Goal: Task Accomplishment & Management: Manage account settings

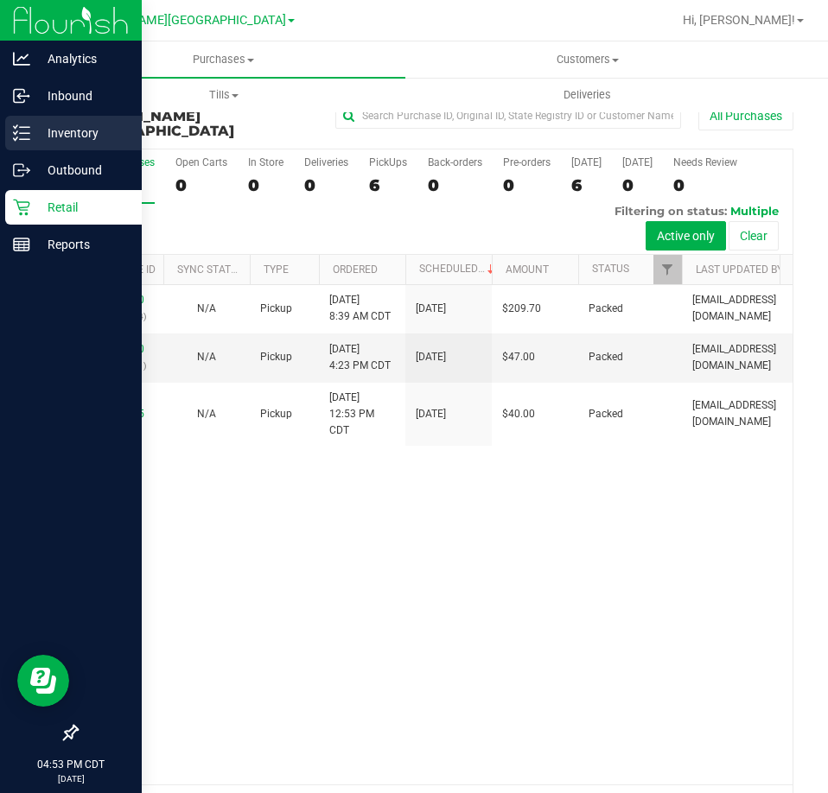
click at [43, 144] on div "Inventory" at bounding box center [73, 133] width 136 height 35
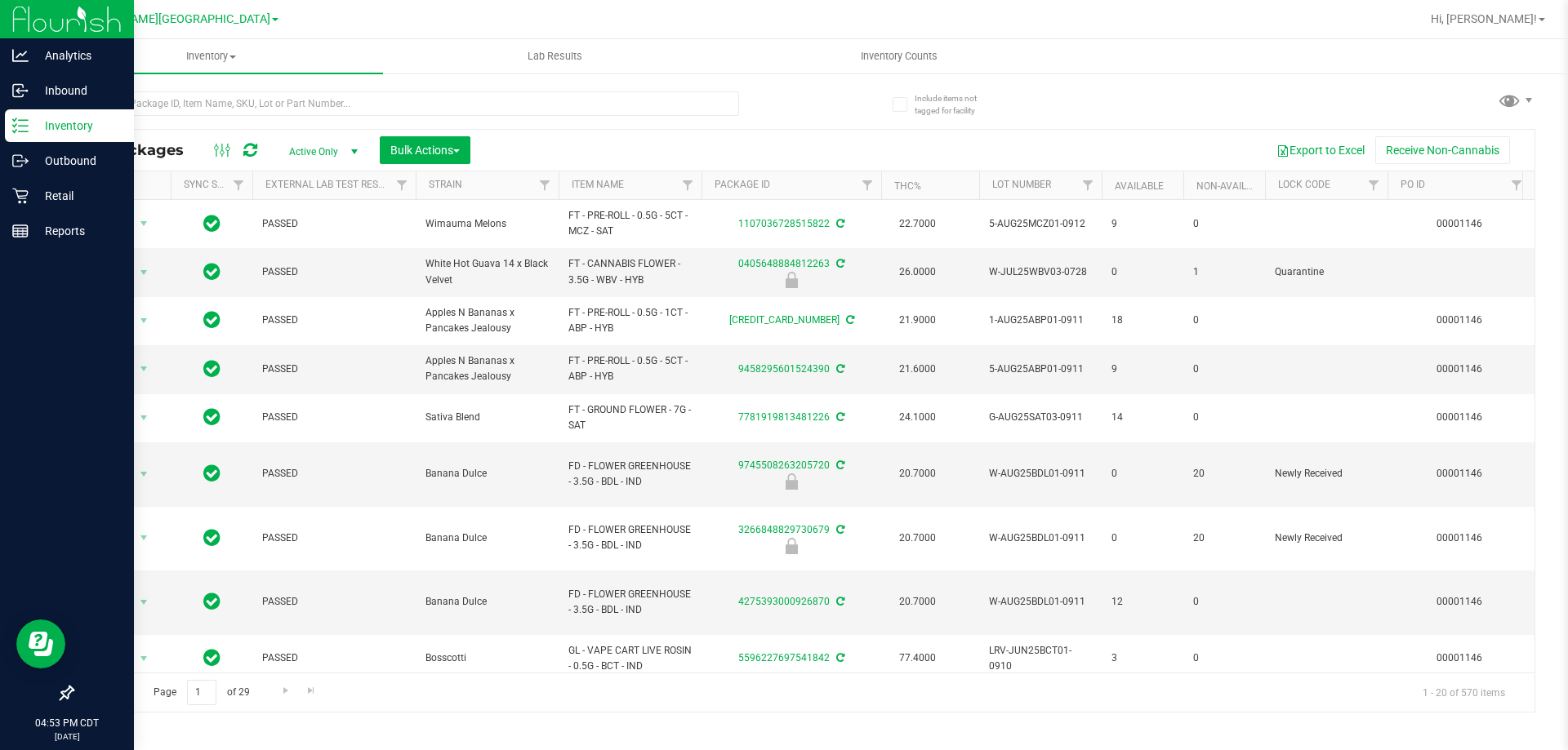
click at [175, 90] on div at bounding box center [438, 102] width 732 height 52
click at [169, 110] on input "text" at bounding box center [405, 104] width 667 height 25
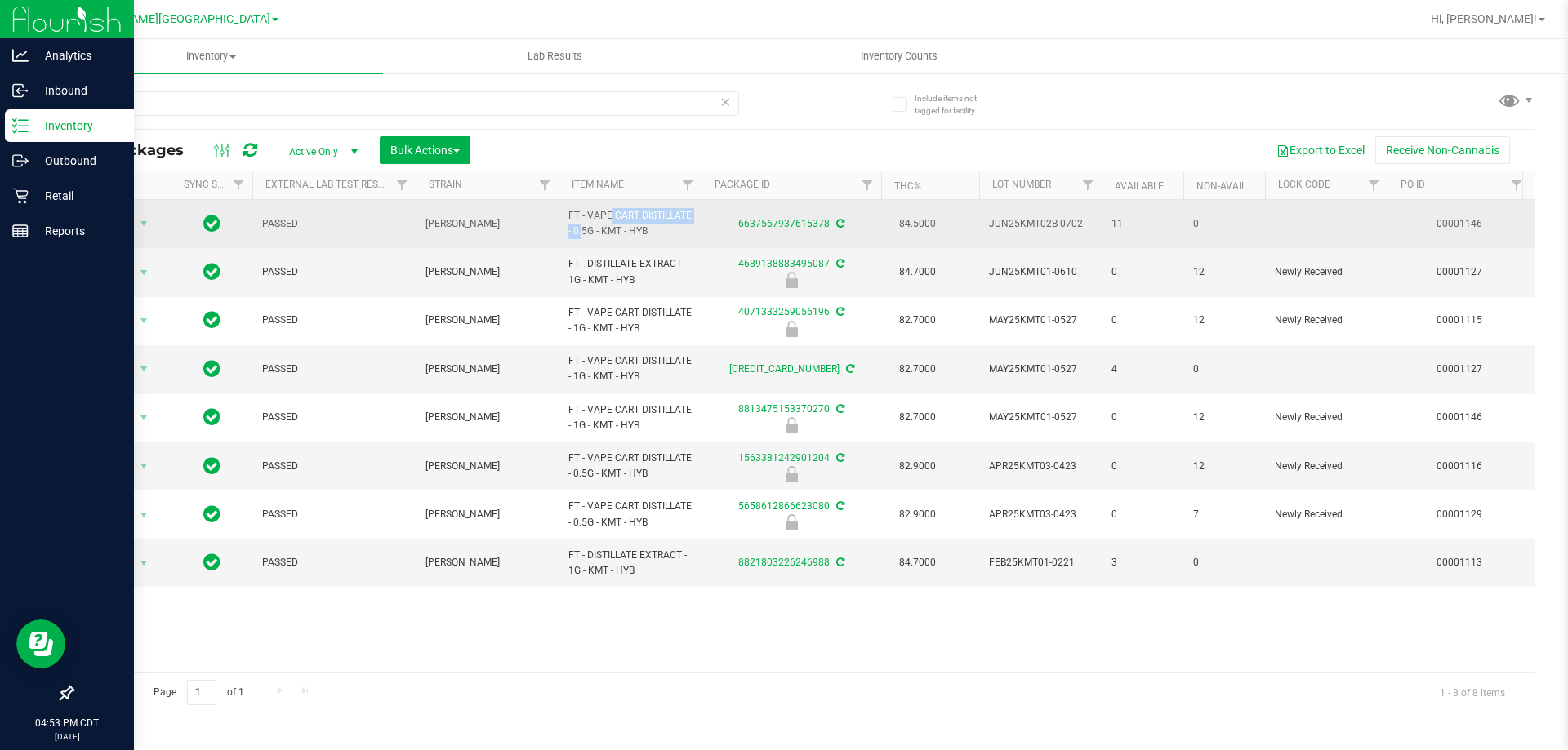
drag, startPoint x: 666, startPoint y: 223, endPoint x: 657, endPoint y: 227, distance: 9.8
click at [568, 216] on span "FT - VAPE CART DISTILLATE - 0.5G - KMT - HYB" at bounding box center [629, 223] width 123 height 31
click at [678, 222] on span "FT - VAPE CART DISTILLATE - 0.5G - KMT - HYB" at bounding box center [629, 223] width 123 height 31
drag, startPoint x: 669, startPoint y: 230, endPoint x: 560, endPoint y: 210, distance: 110.8
click at [560, 210] on td "FT - VAPE CART DISTILLATE - 0.5G - KMT - HYB" at bounding box center [629, 224] width 143 height 48
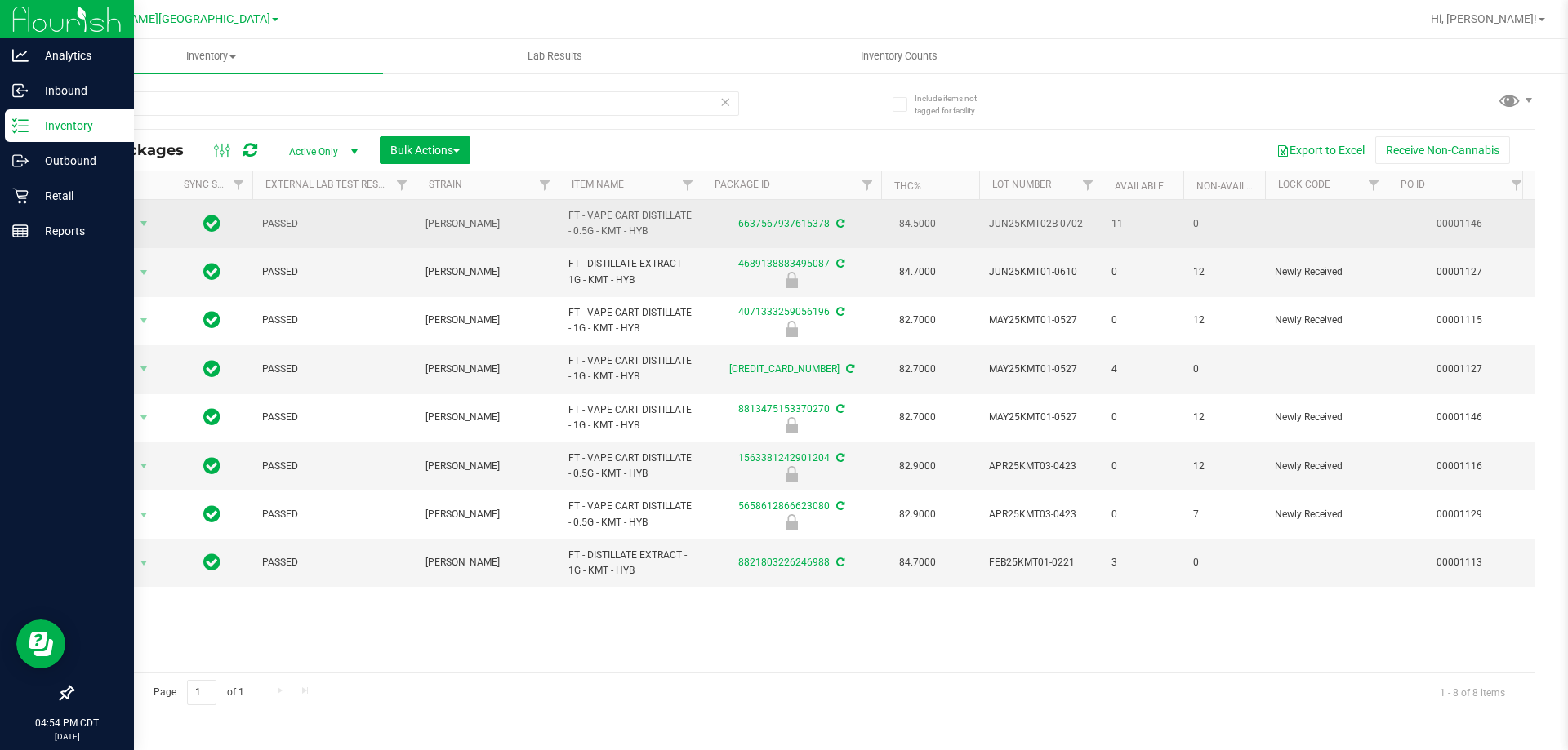
copy span "FT - VAPE CART DISTILLATE - 0.5G - KMT - HYB"
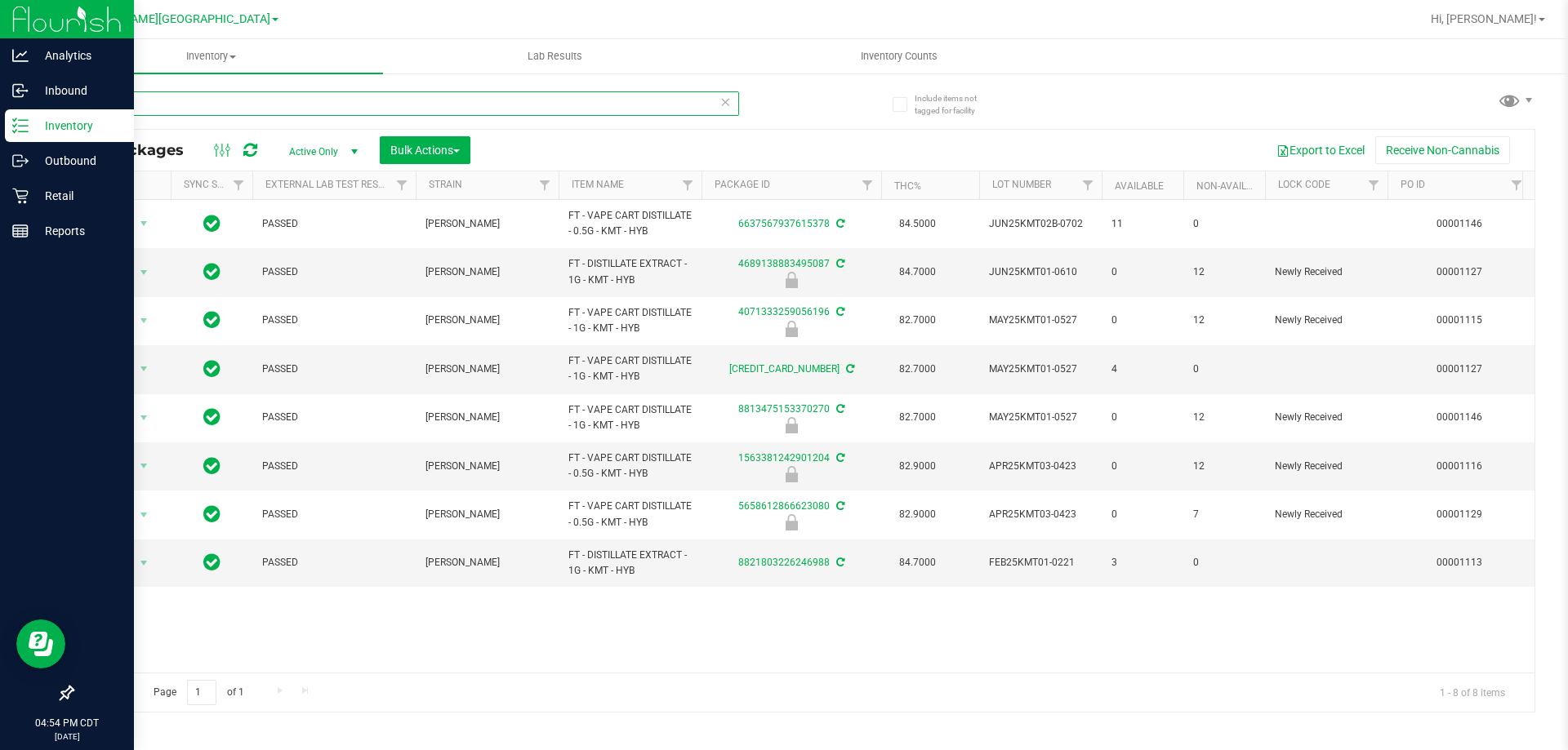
click at [456, 101] on input "kmt" at bounding box center [405, 104] width 667 height 25
click at [457, 99] on input "kmt" at bounding box center [405, 104] width 667 height 25
click at [457, 99] on input "kmt" at bounding box center [405, 104] width 667 height 25
paste input "FT - VAPE CART DISTILLATE - 0.5G - KMT - HYB"
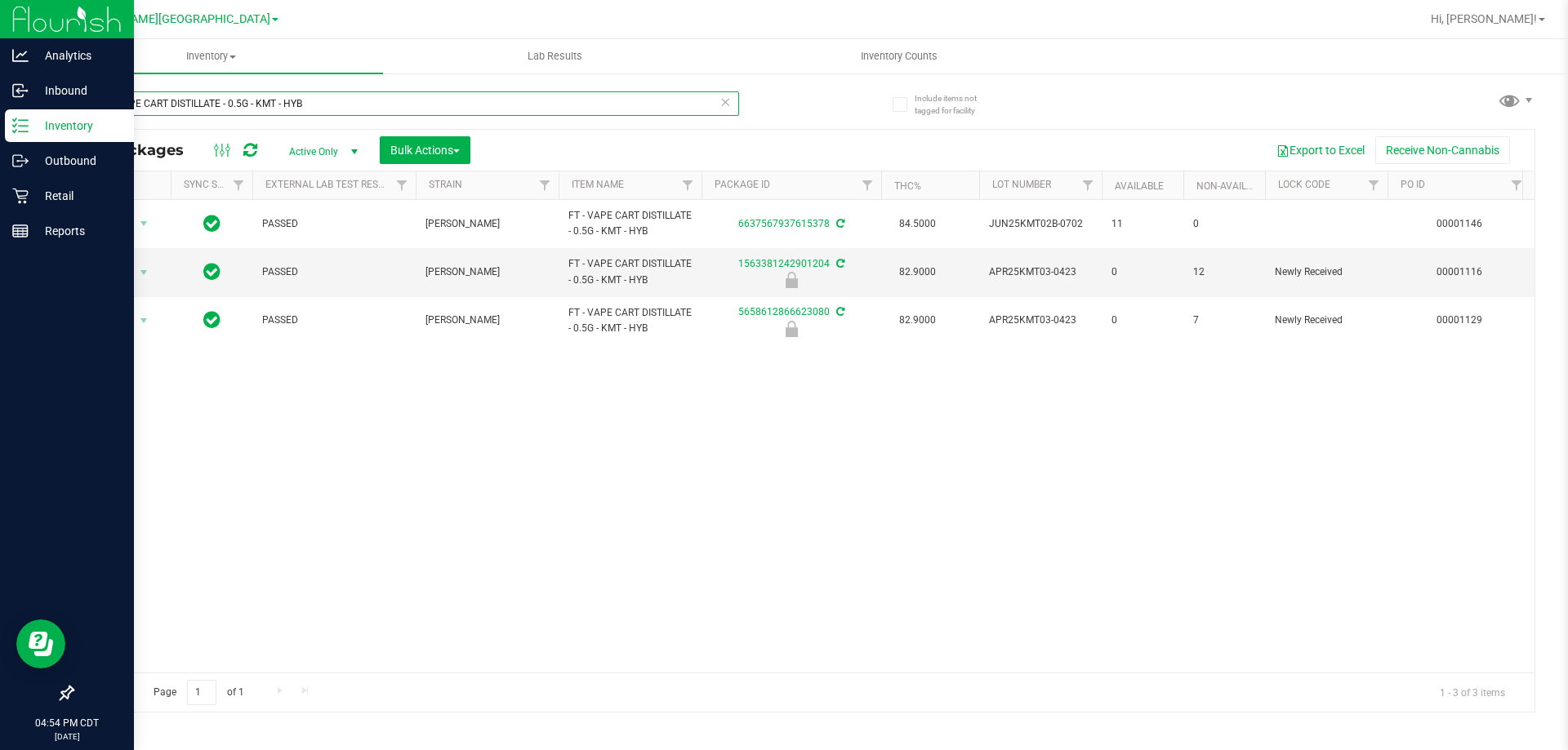
type input "FT - VAPE CART DISTILLATE - 0.5G - KMT - HYB"
click at [575, 427] on div "Action Action Adjust qty Create package Edit attributes Global inventory Locate…" at bounding box center [803, 436] width 1461 height 472
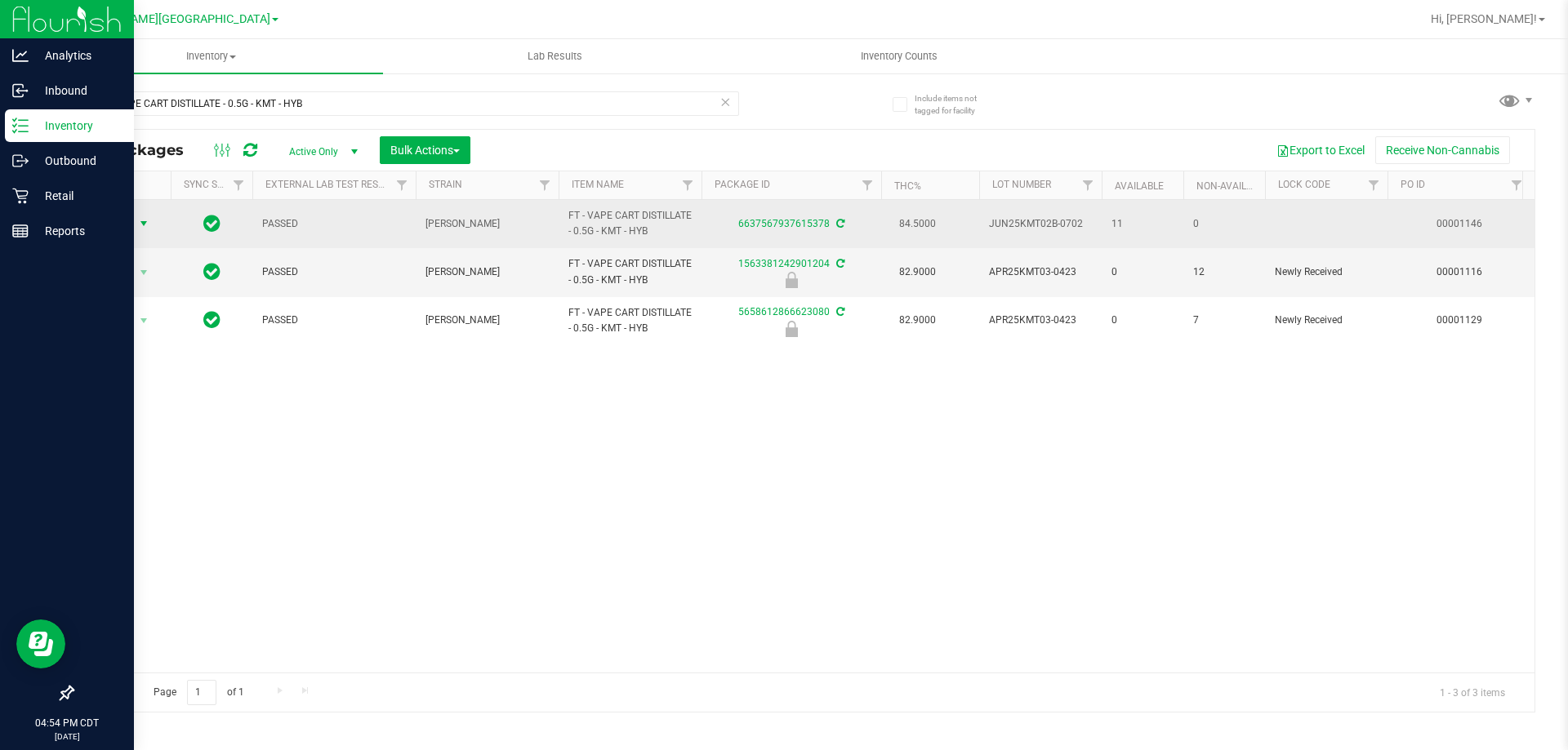
click at [134, 229] on span "select" at bounding box center [145, 224] width 21 height 23
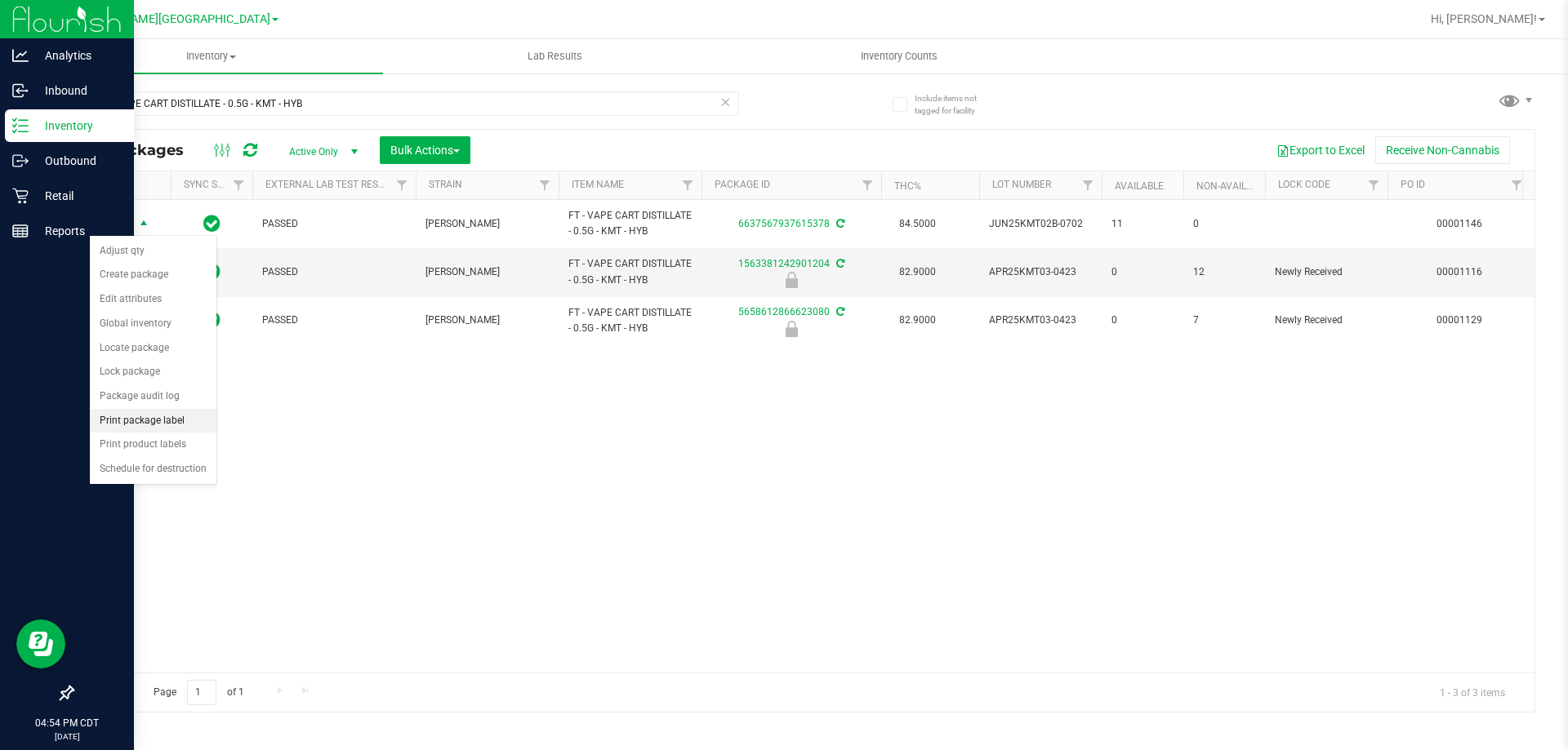
click at [190, 425] on li "Print package label" at bounding box center [153, 421] width 127 height 25
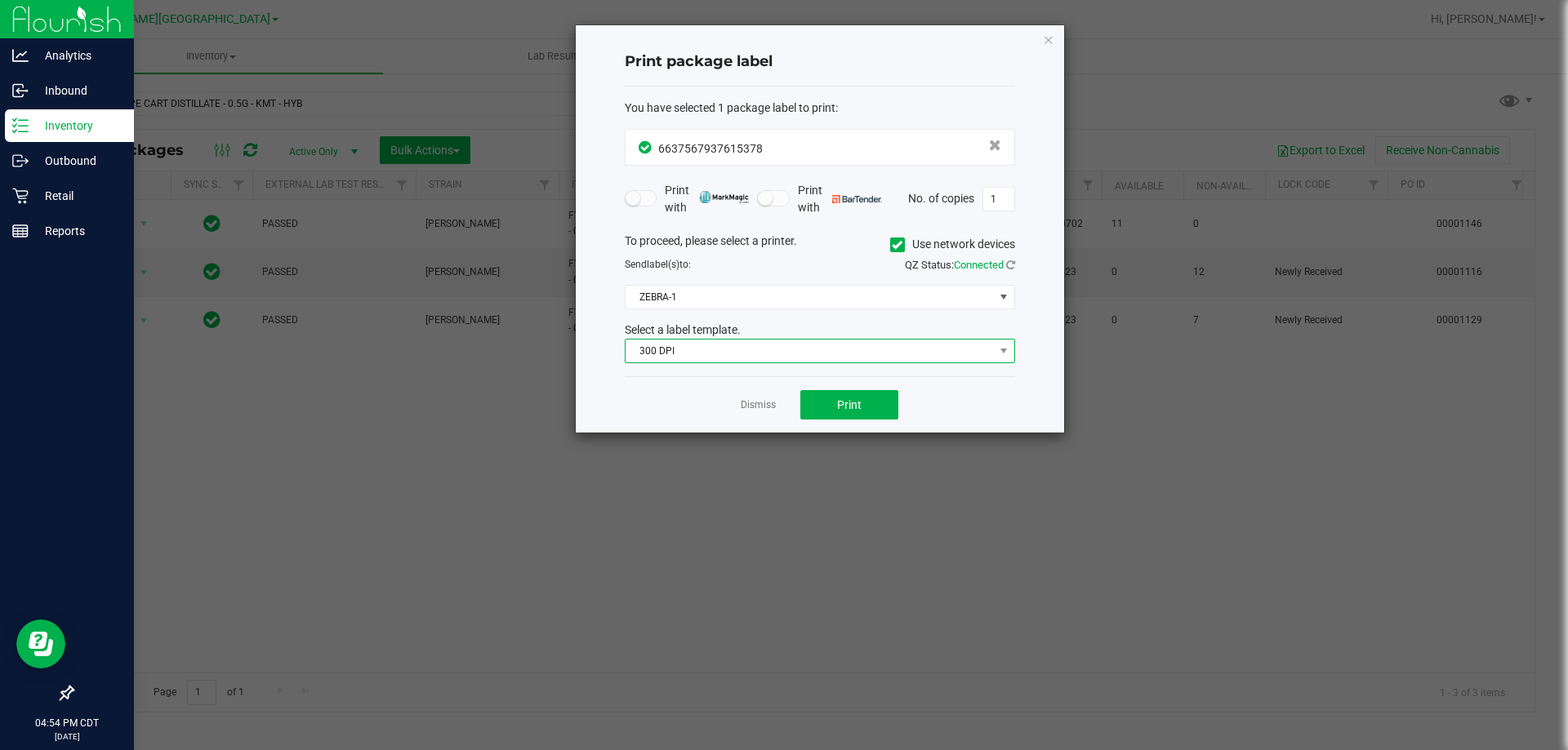
click at [703, 350] on span "300 DPI" at bounding box center [810, 350] width 369 height 23
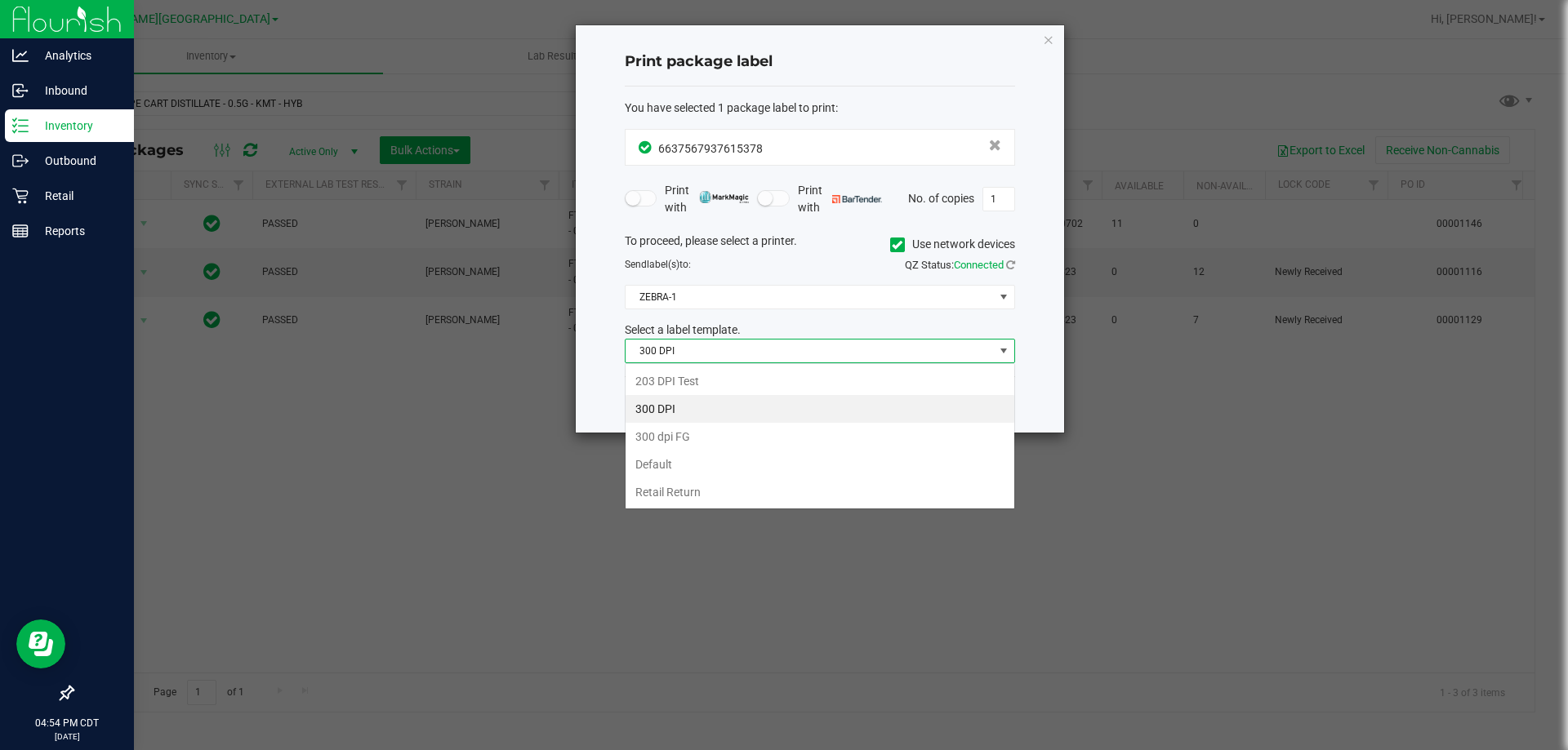
scroll to position [25, 390]
click at [705, 388] on li "203 DPI Test" at bounding box center [819, 381] width 388 height 27
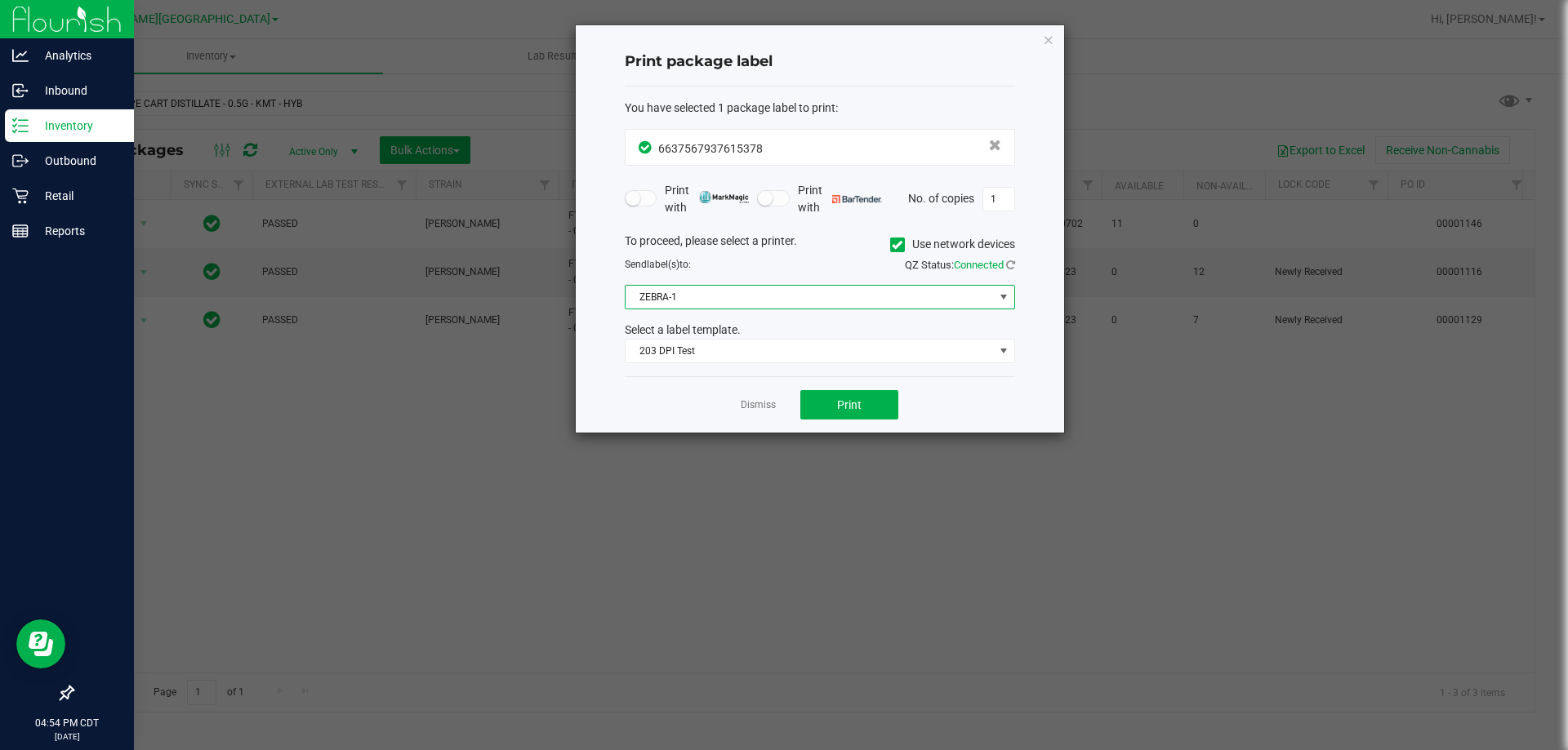
click at [689, 304] on span "ZEBRA-1" at bounding box center [810, 297] width 369 height 23
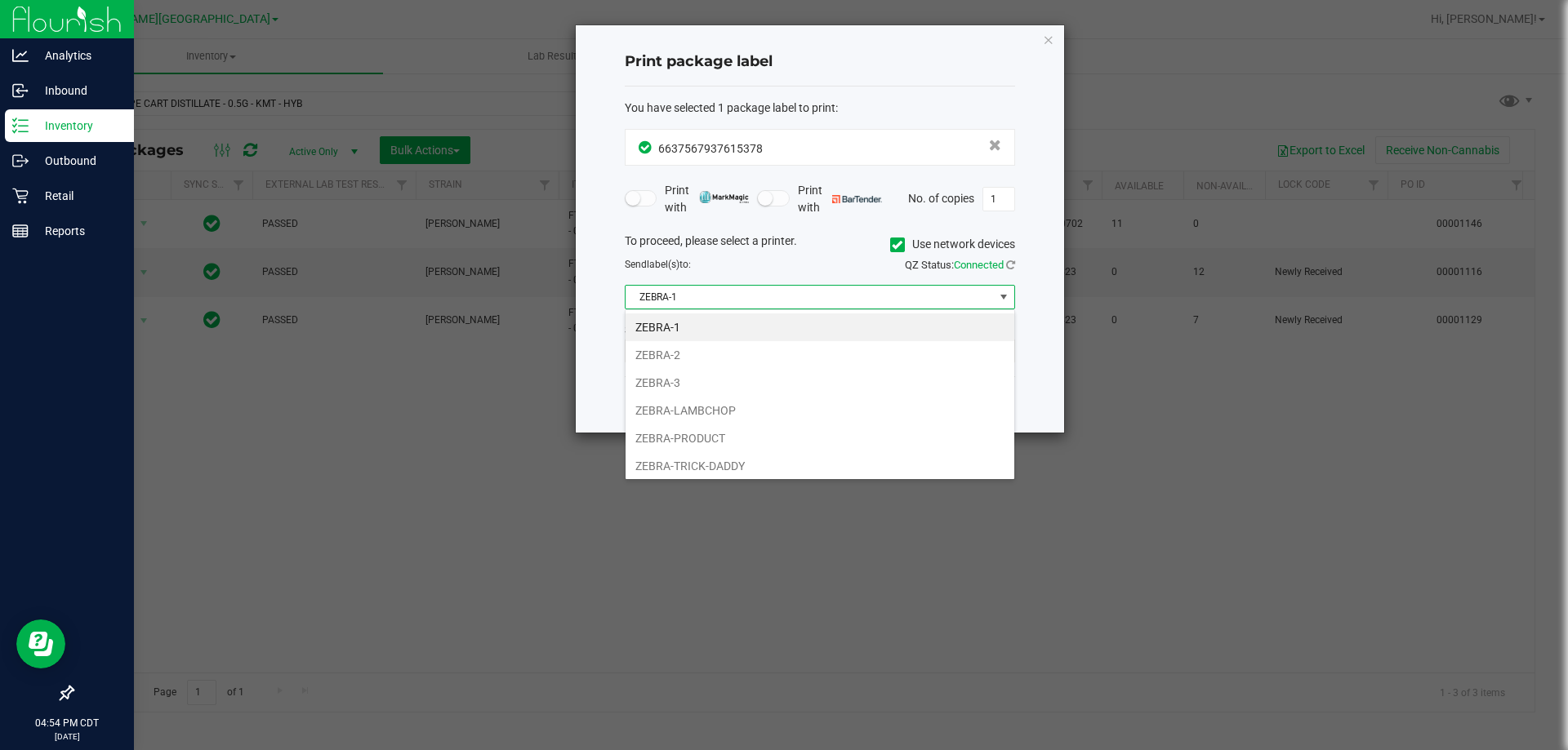
click at [689, 304] on span "ZEBRA-1" at bounding box center [810, 297] width 369 height 23
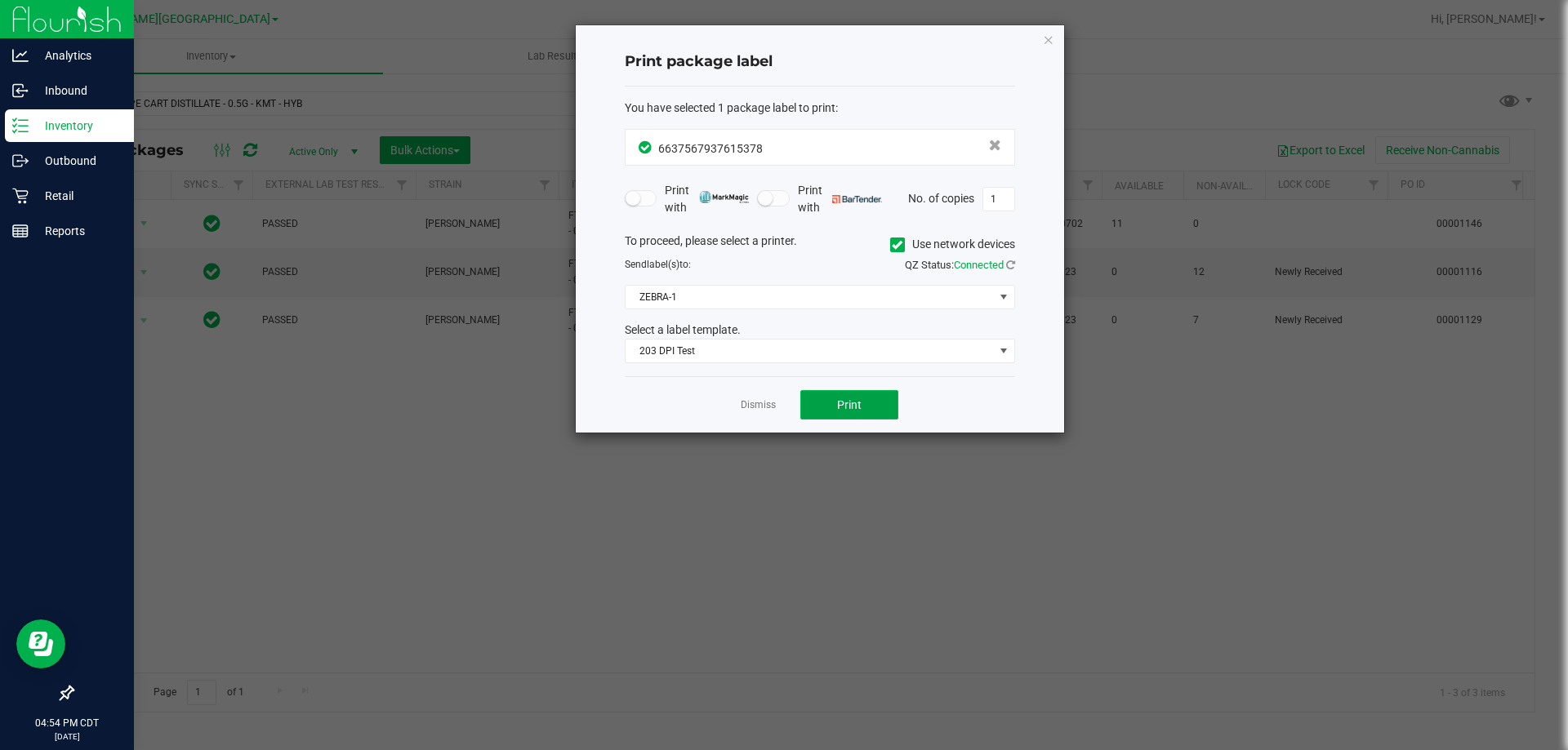
click at [782, 405] on button "Print" at bounding box center [850, 404] width 98 height 29
click at [767, 402] on link "Dismiss" at bounding box center [758, 405] width 35 height 14
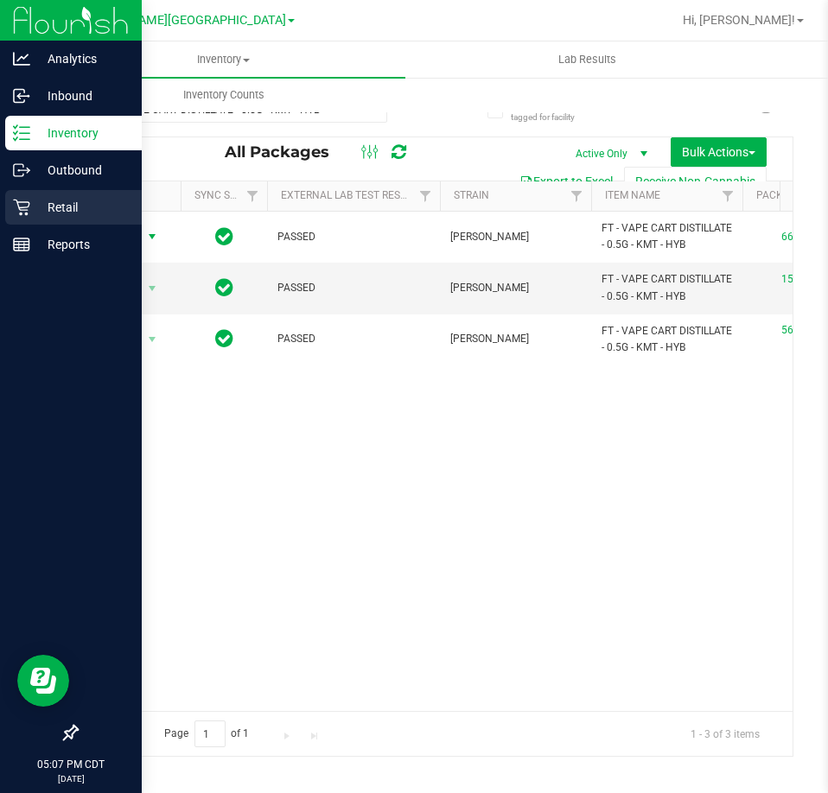
click at [65, 205] on p "Retail" at bounding box center [82, 207] width 104 height 21
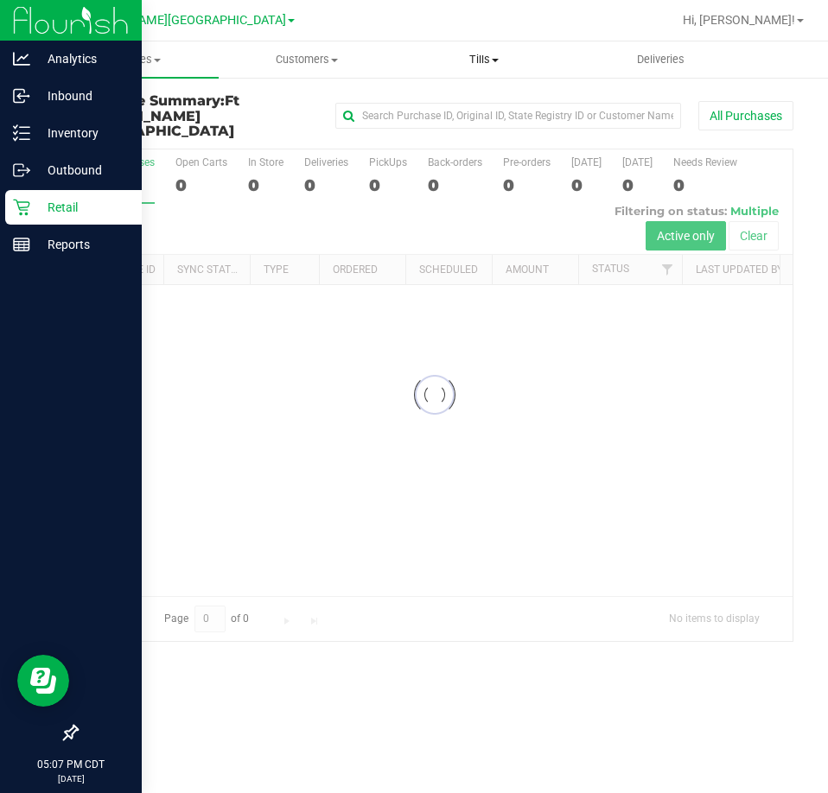
click at [475, 60] on span "Tills" at bounding box center [484, 60] width 175 height 16
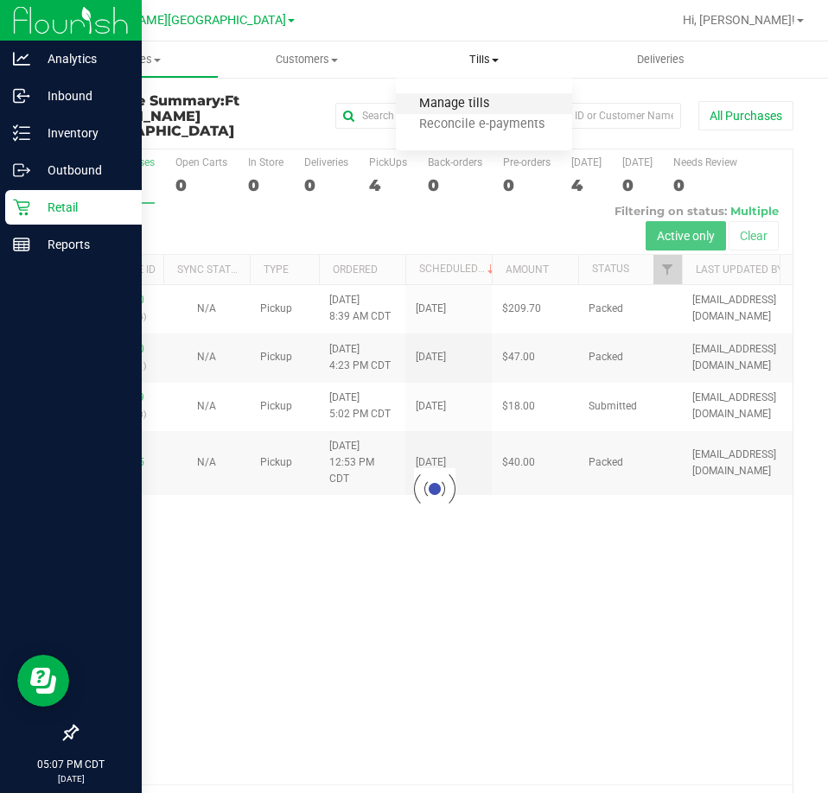
click at [449, 105] on span "Manage tills" at bounding box center [454, 104] width 117 height 15
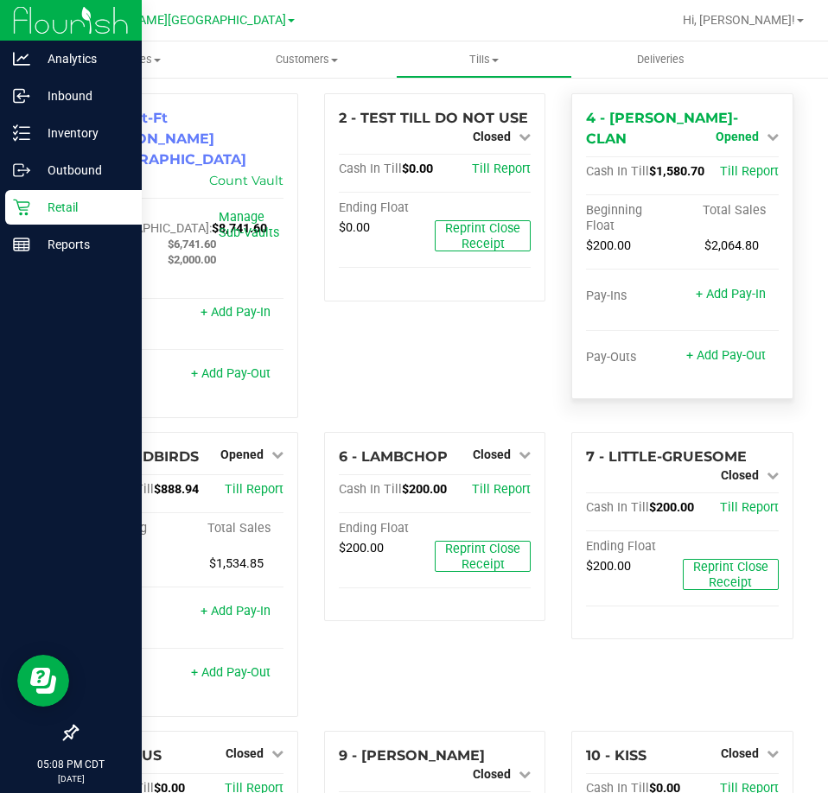
click at [740, 139] on span "Opened" at bounding box center [736, 137] width 43 height 14
click at [739, 166] on link "Close Till" at bounding box center [738, 173] width 47 height 14
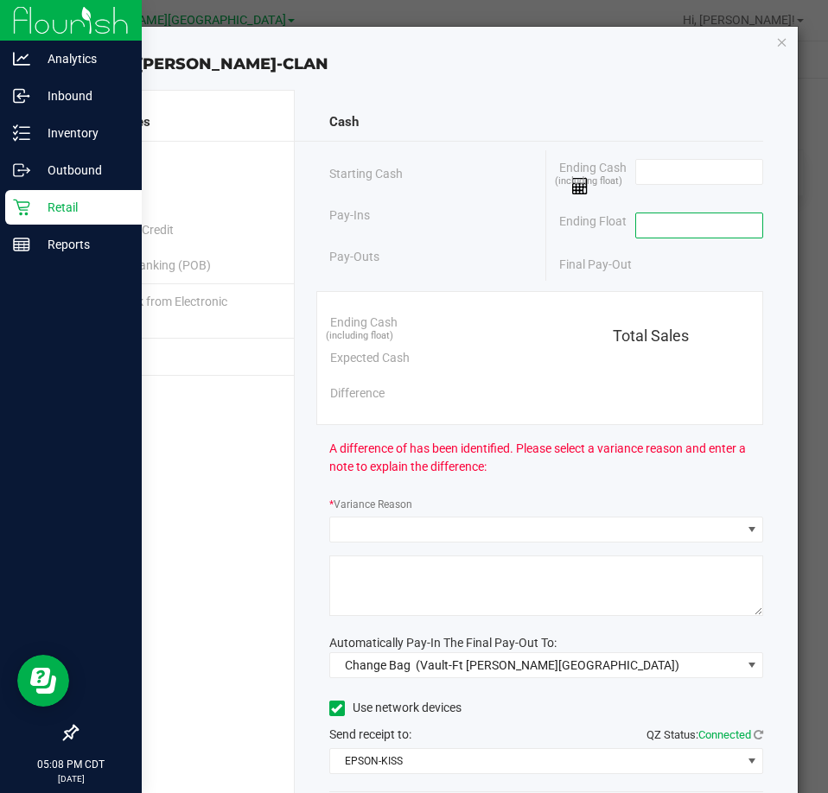
click at [654, 230] on input at bounding box center [699, 225] width 127 height 24
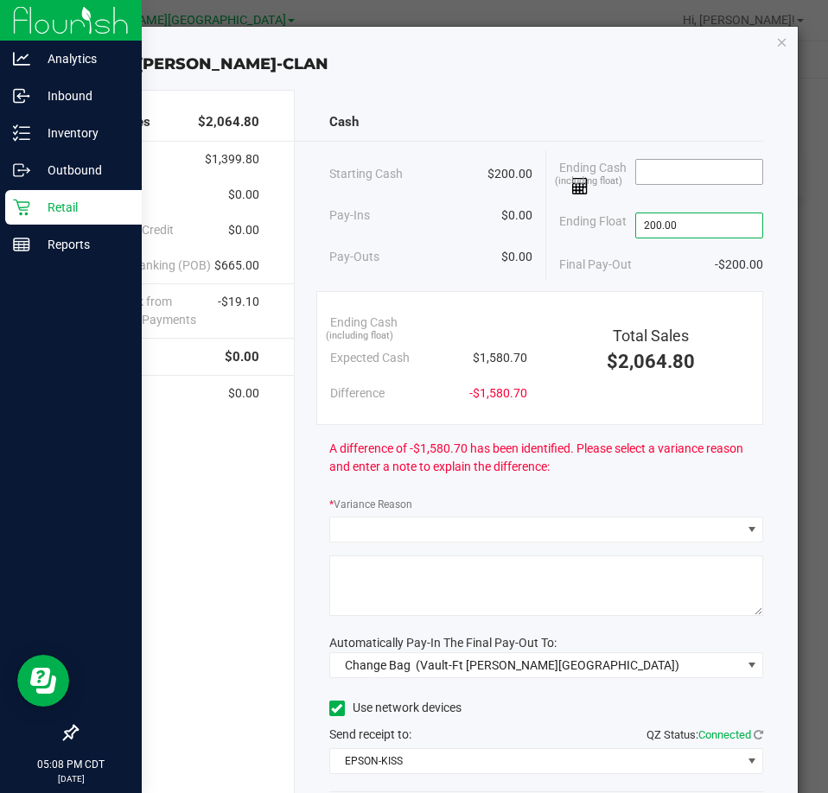
type input "$200.00"
click at [677, 170] on input at bounding box center [699, 172] width 127 height 24
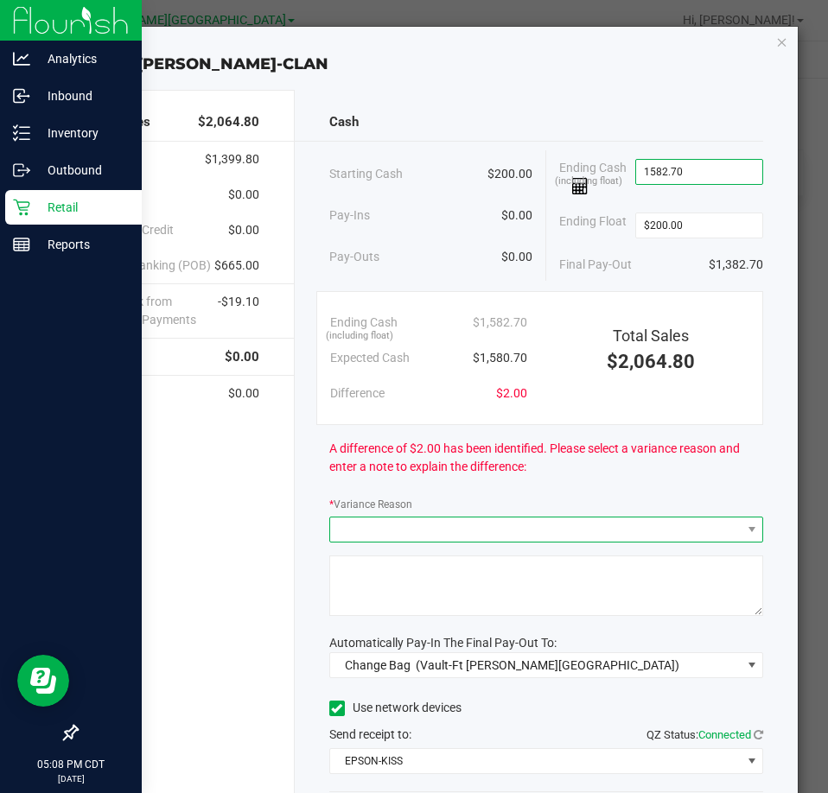
type input "$1,582.70"
click at [449, 521] on span at bounding box center [535, 529] width 410 height 24
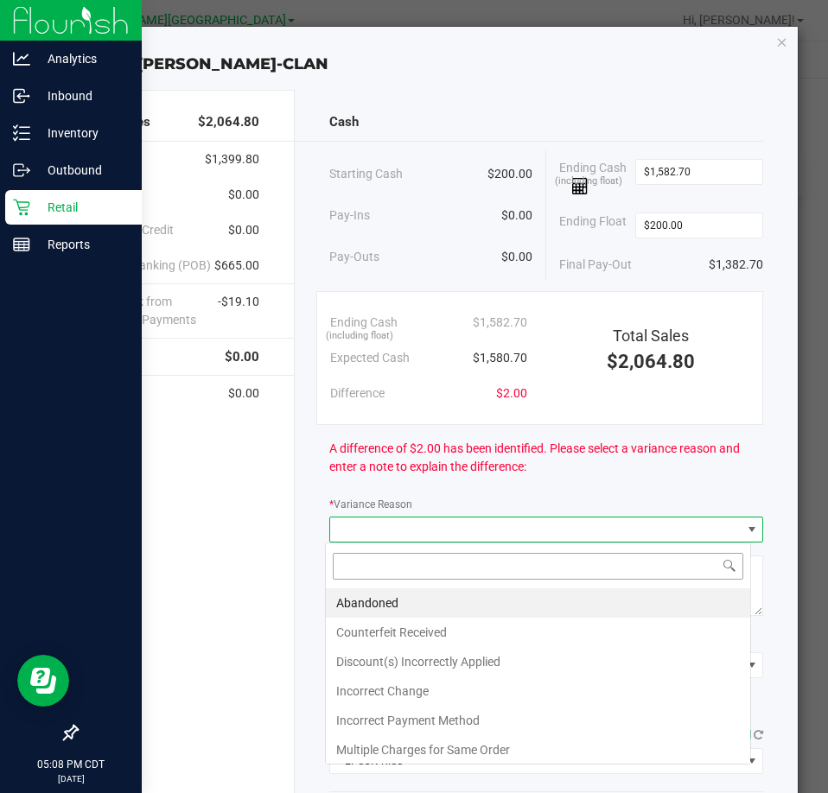
scroll to position [26, 427]
click at [385, 606] on li "Abandoned" at bounding box center [538, 602] width 424 height 29
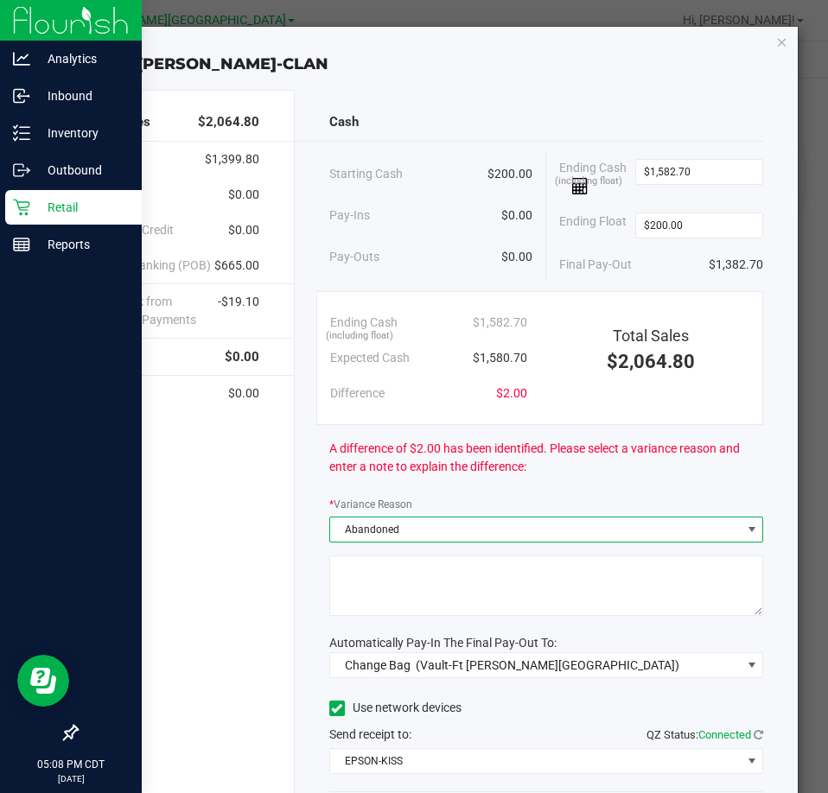
click at [400, 577] on textarea at bounding box center [546, 585] width 434 height 60
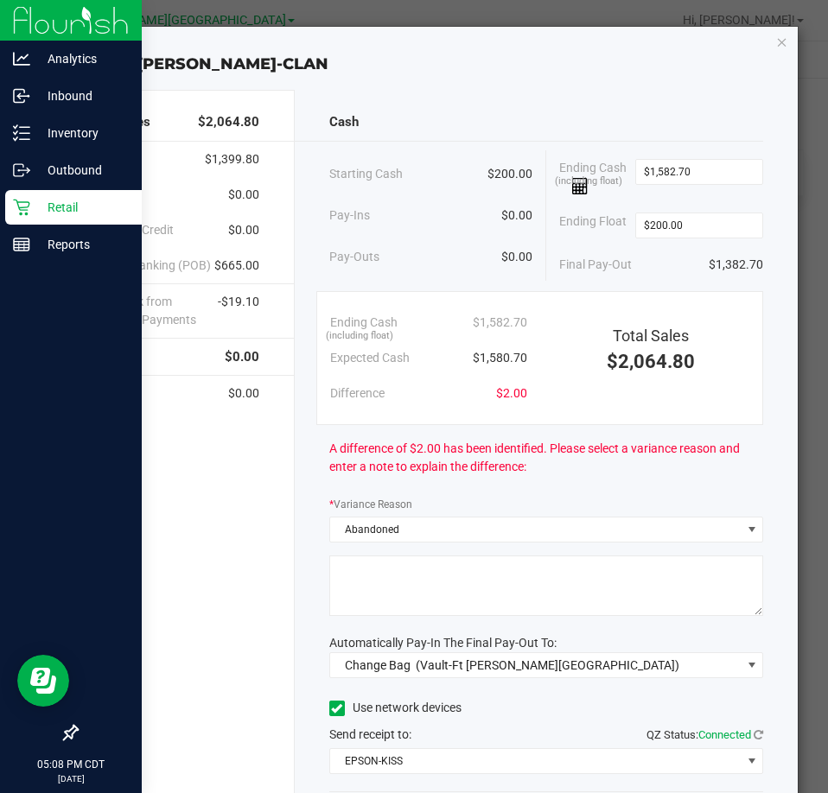
click at [400, 577] on textarea at bounding box center [546, 585] width 434 height 60
type textarea "WTC over $2"
click at [566, 671] on span "Change Bag (Vault-Ft Walton Beach)" at bounding box center [535, 665] width 410 height 24
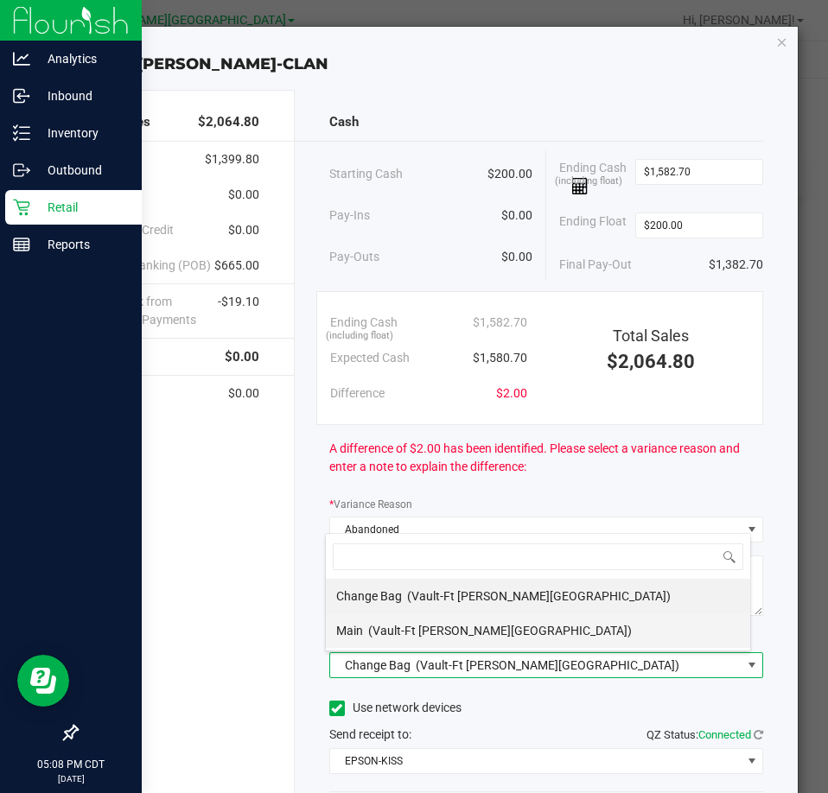
click at [447, 631] on span "(Vault-Ft Walton Beach)" at bounding box center [499, 631] width 263 height 14
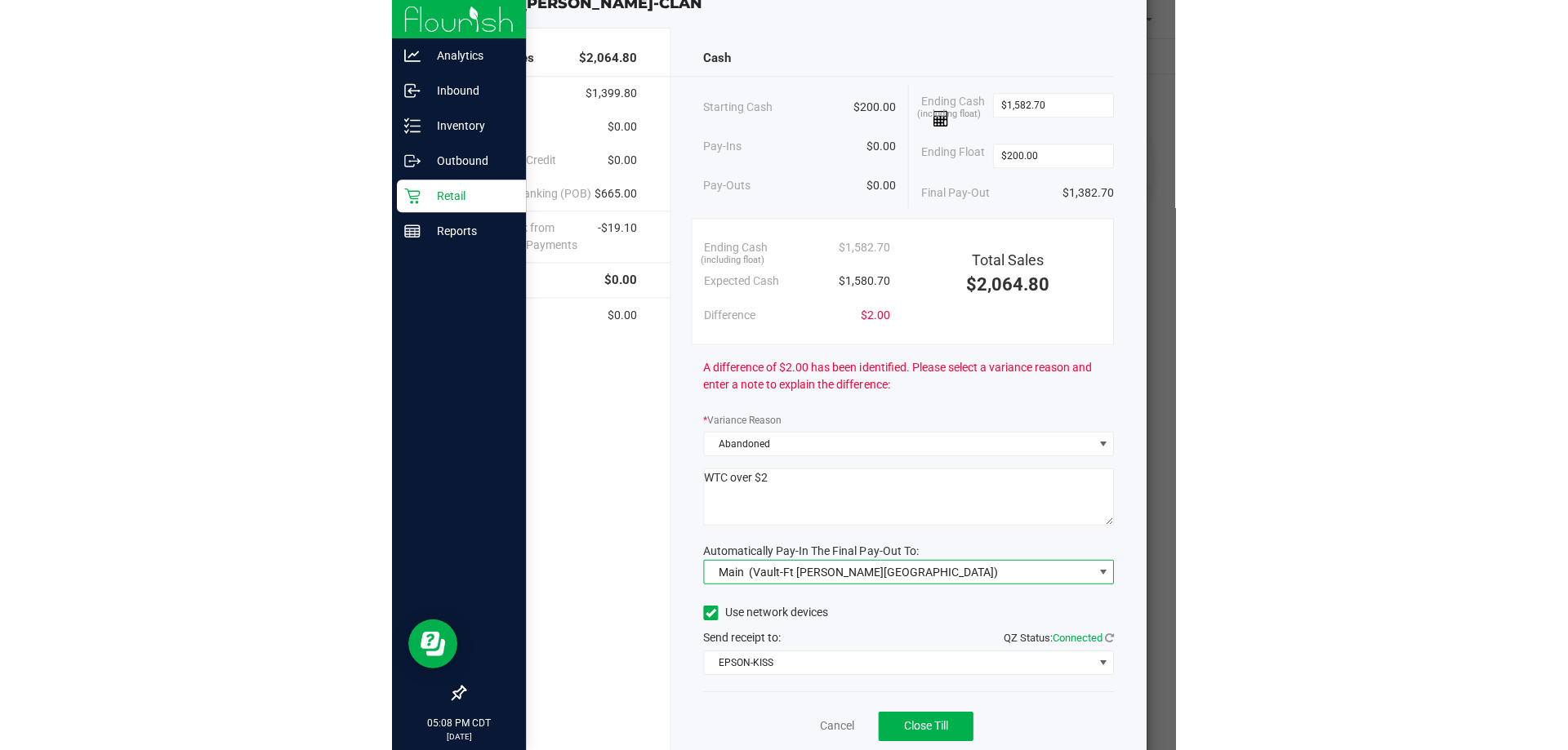
scroll to position [115, 0]
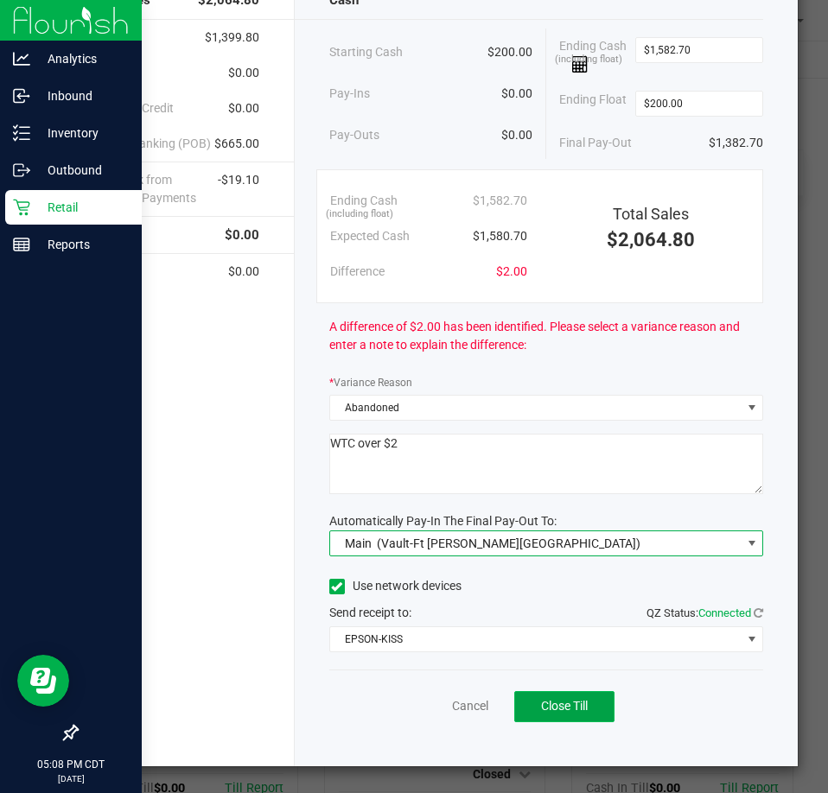
click at [566, 708] on span "Close Till" at bounding box center [564, 706] width 47 height 14
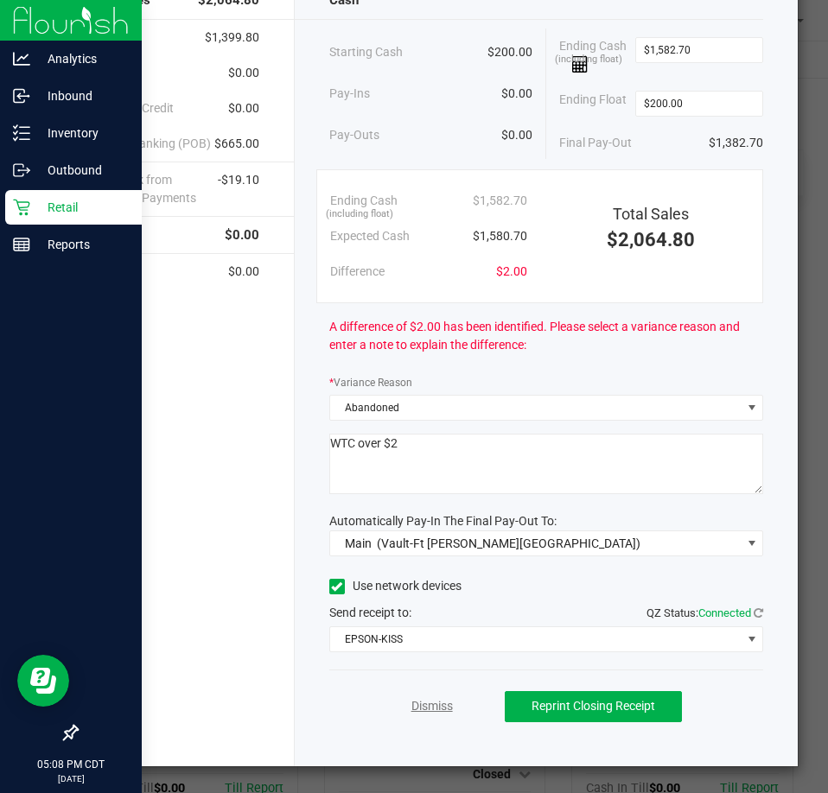
click at [411, 707] on link "Dismiss" at bounding box center [431, 706] width 41 height 18
